Goal: Find specific page/section: Find specific page/section

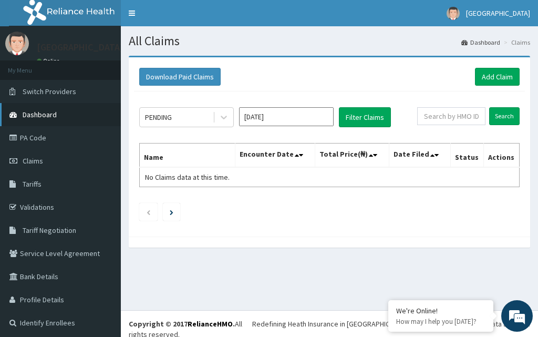
click at [89, 109] on link "Dashboard" at bounding box center [60, 114] width 121 height 23
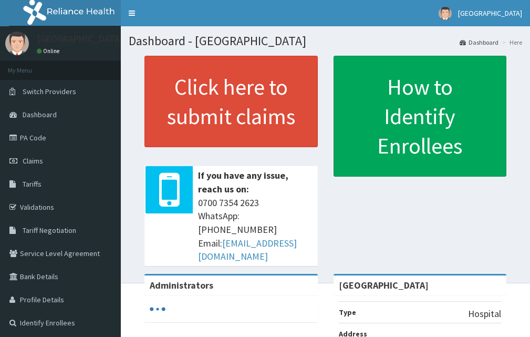
click at [43, 137] on link "PA Code" at bounding box center [60, 137] width 121 height 23
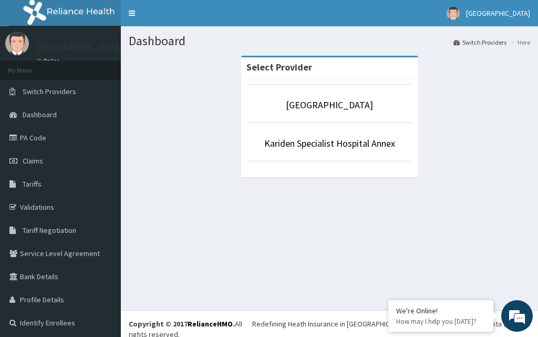
click at [345, 113] on li "[GEOGRAPHIC_DATA]" at bounding box center [329, 103] width 166 height 39
click at [340, 103] on link "[GEOGRAPHIC_DATA]" at bounding box center [329, 105] width 87 height 12
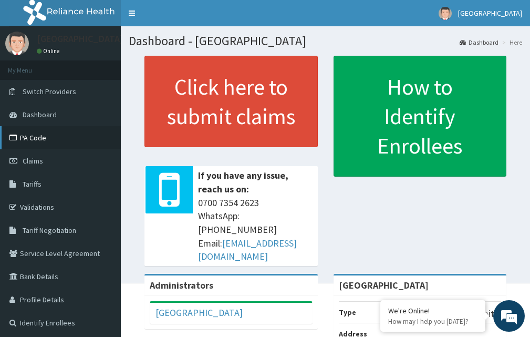
click at [35, 136] on link "PA Code" at bounding box center [60, 137] width 121 height 23
